Goal: Task Accomplishment & Management: Use online tool/utility

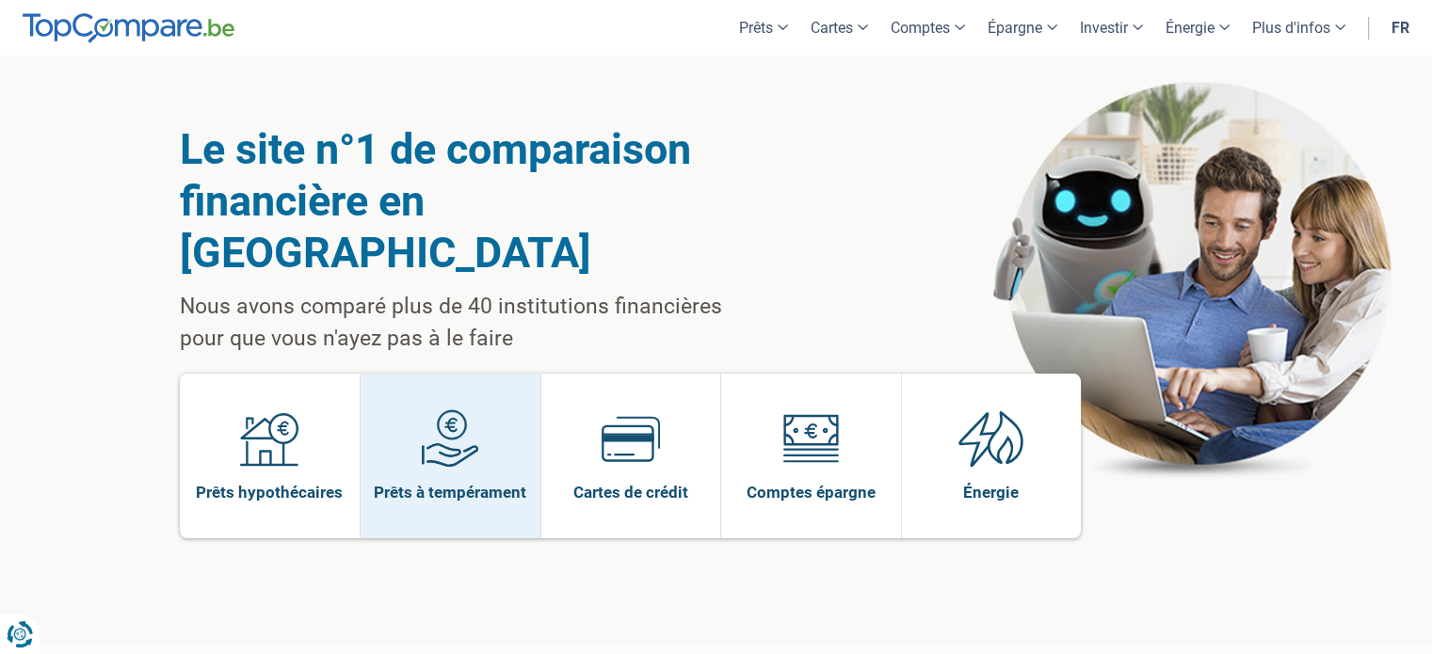
click at [475, 409] on img at bounding box center [450, 438] width 58 height 58
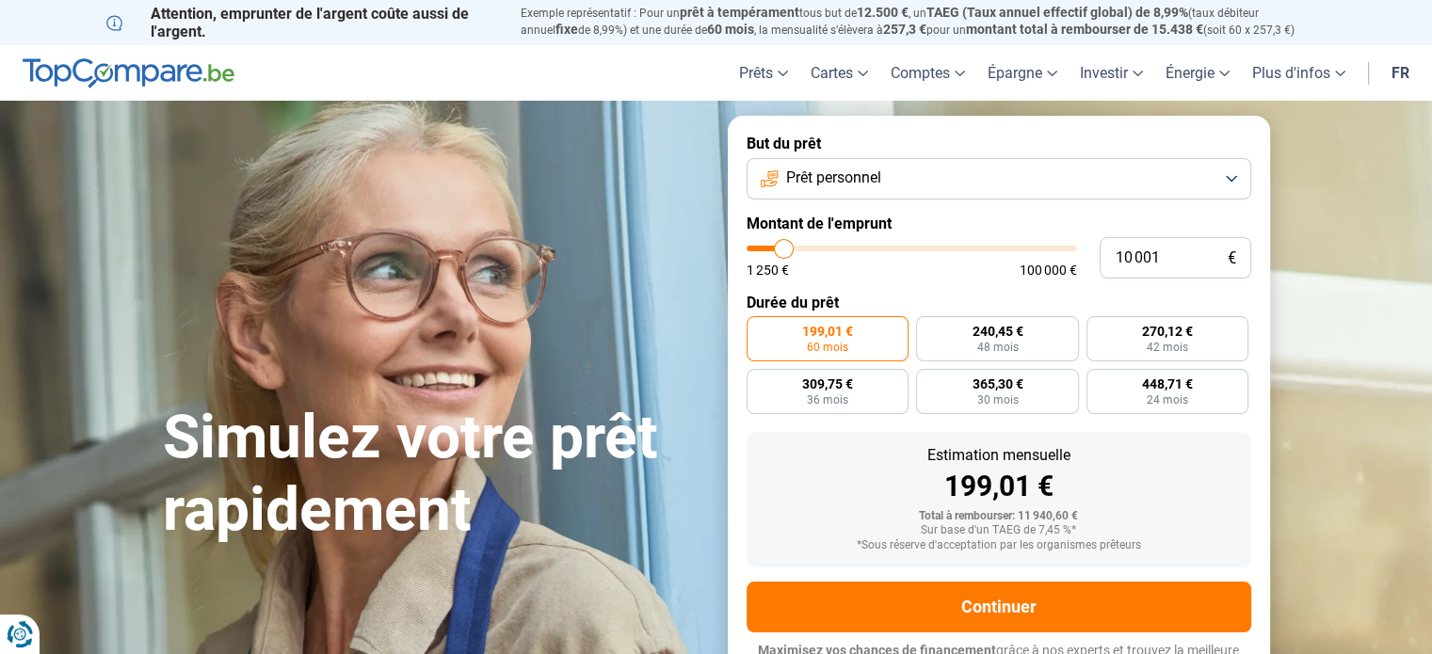
type input "14 250"
type input "14250"
click at [796, 250] on input "range" at bounding box center [911, 249] width 330 height 6
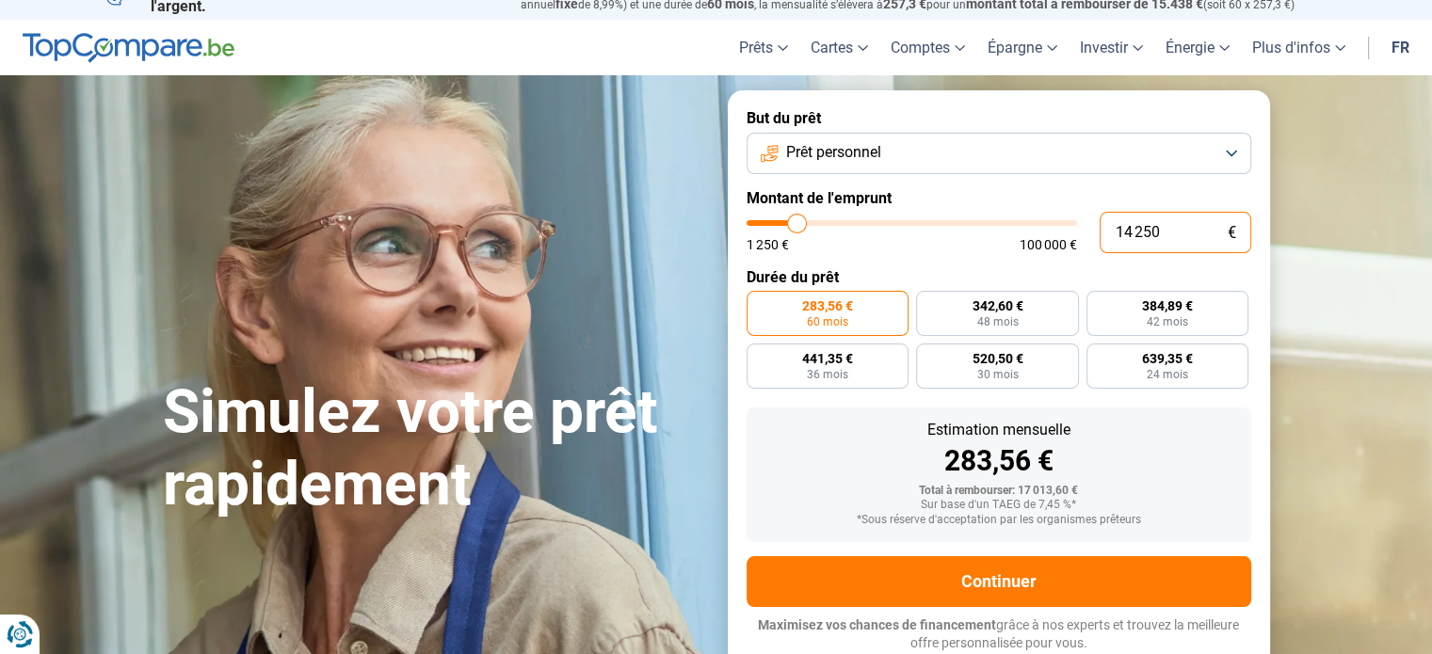
drag, startPoint x: 1157, startPoint y: 229, endPoint x: 1051, endPoint y: 225, distance: 106.4
click at [1051, 225] on div "14 250 € 1 250 € 100 000 €" at bounding box center [998, 232] width 505 height 41
type input "3"
type input "1250"
type input "30"
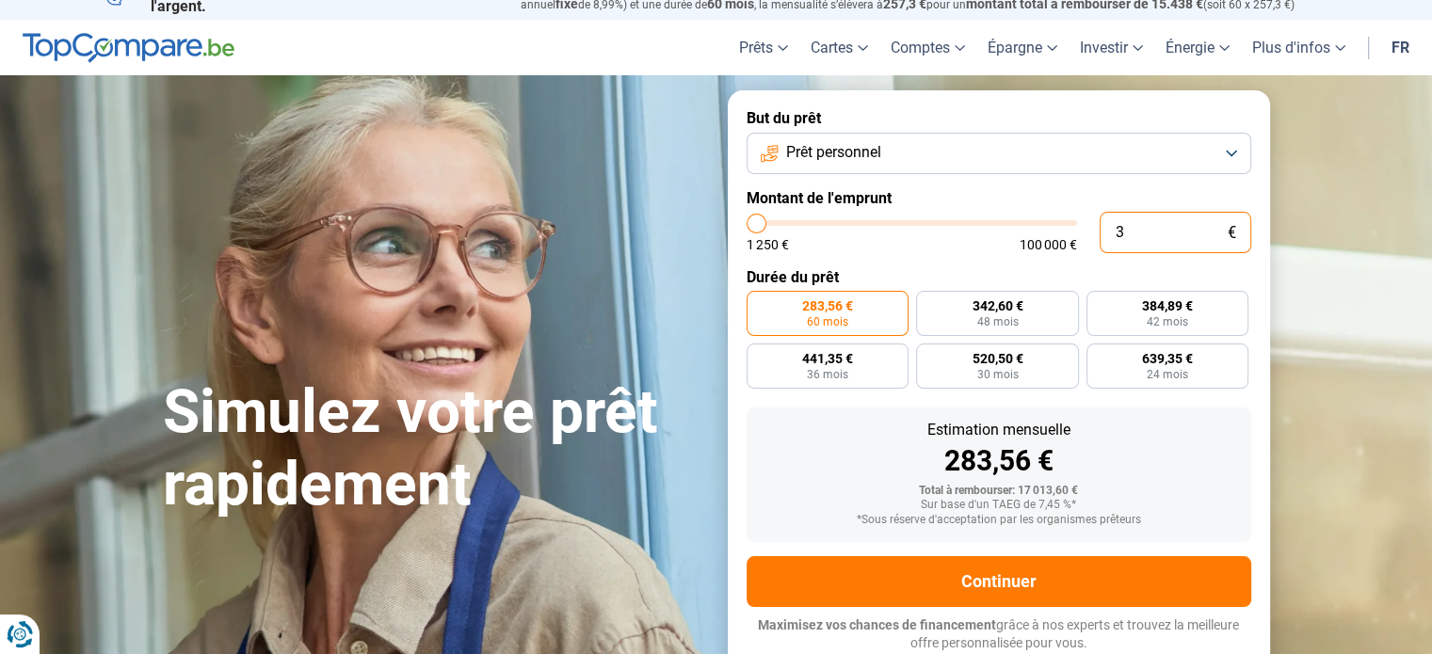
type input "1250"
type input "300"
type input "1250"
type input "3 000"
type input "3000"
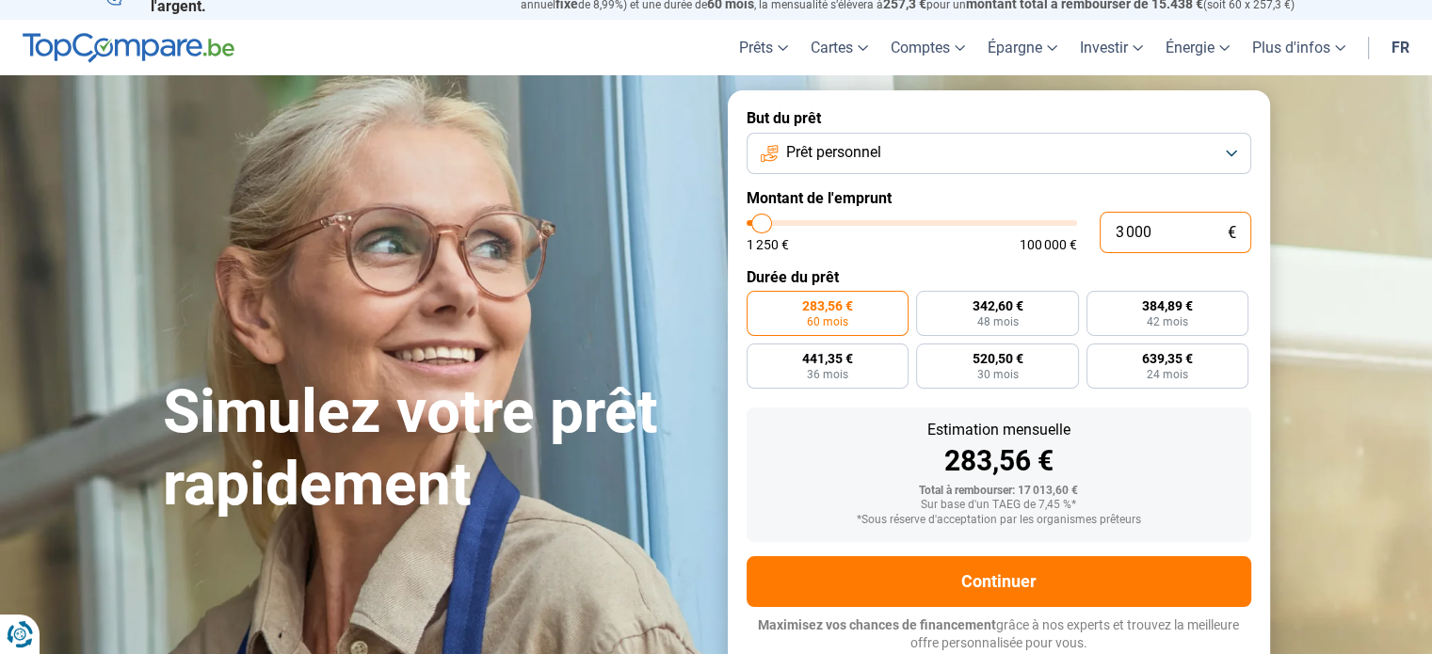
type input "3 000"
radio input "true"
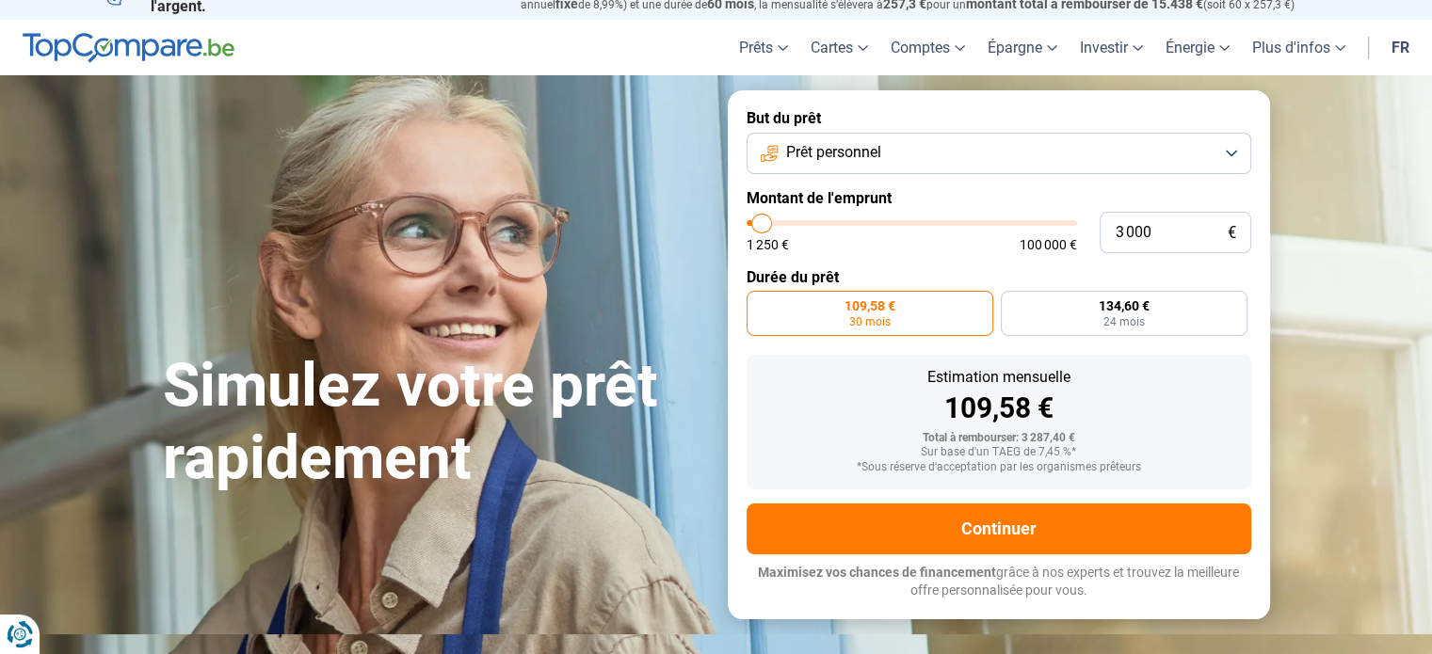
click at [1014, 243] on div "1 250 € 100 000 €" at bounding box center [911, 244] width 330 height 13
